Goal: Information Seeking & Learning: Learn about a topic

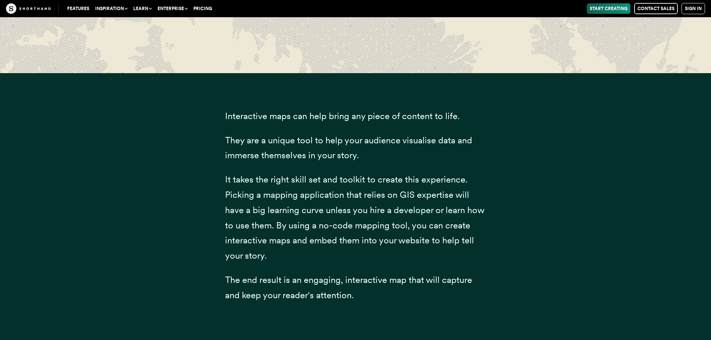
scroll to position [19501, 0]
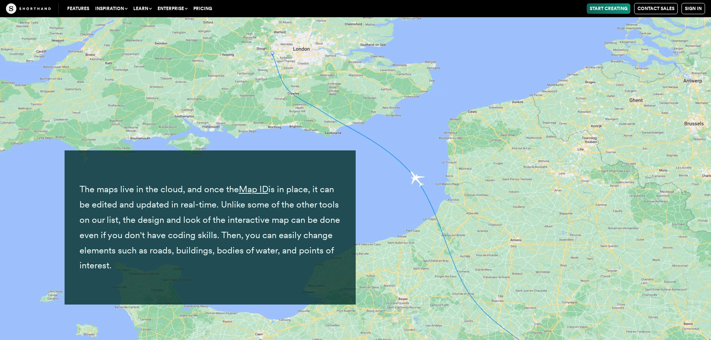
scroll to position [7111, 0]
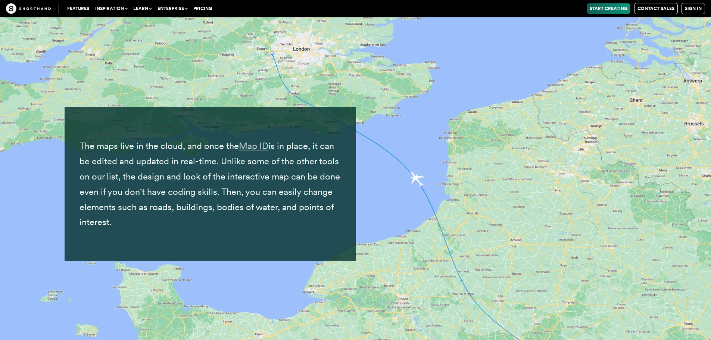
click at [258, 145] on link "Map ID" at bounding box center [253, 145] width 29 height 11
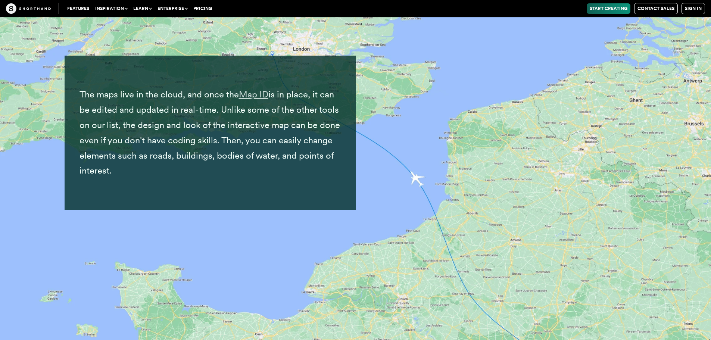
scroll to position [7074, 0]
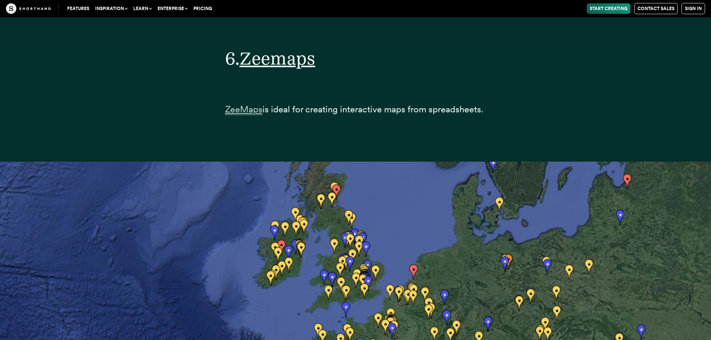
click at [243, 112] on span "ZeeMaps" at bounding box center [243, 109] width 37 height 11
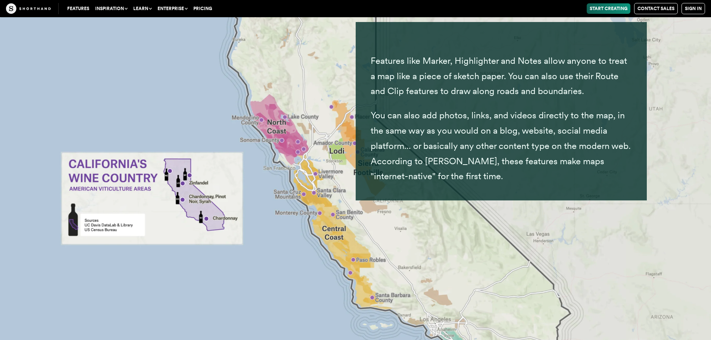
scroll to position [15328, 0]
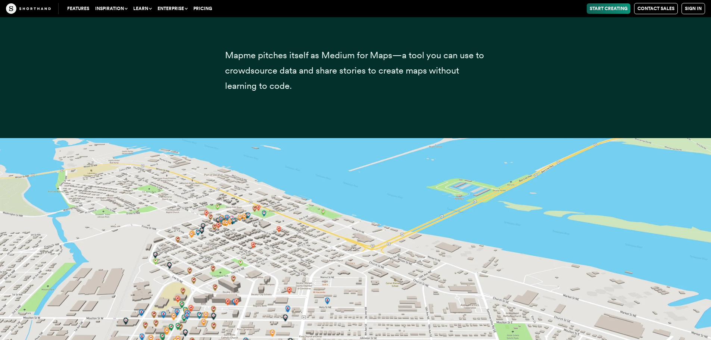
scroll to position [16608, 0]
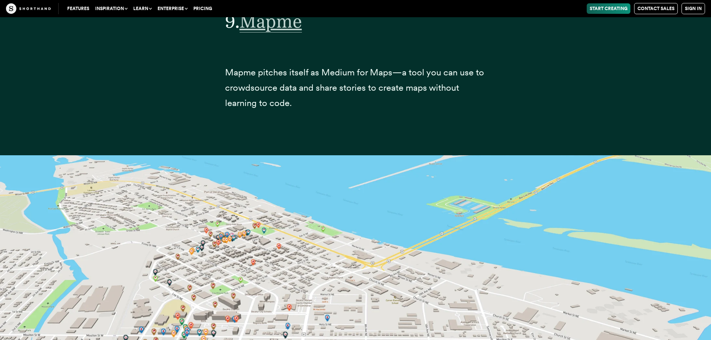
click at [260, 29] on span "Mapme" at bounding box center [271, 21] width 62 height 22
